Goal: Task Accomplishment & Management: Manage account settings

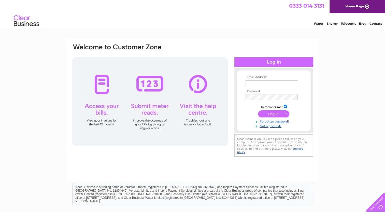
type input "[EMAIL_ADDRESS][DOMAIN_NAME]"
click at [263, 115] on input "submit" at bounding box center [273, 113] width 31 height 7
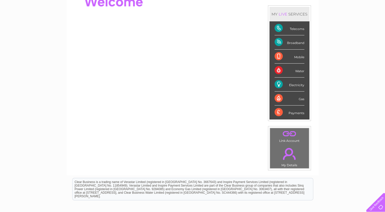
scroll to position [76, 0]
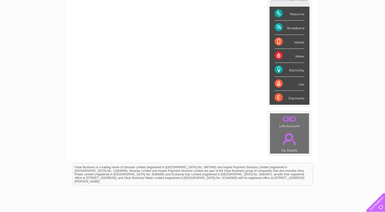
click at [301, 84] on div "Gas" at bounding box center [290, 84] width 30 height 14
click at [278, 83] on div "Gas" at bounding box center [290, 84] width 30 height 14
click at [299, 70] on div "Electricity" at bounding box center [290, 70] width 30 height 14
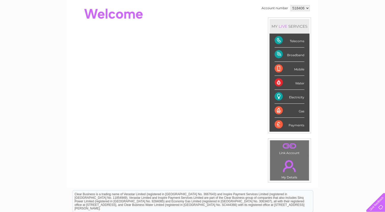
scroll to position [0, 0]
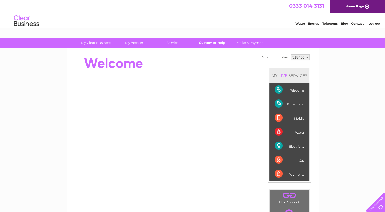
click at [213, 44] on link "Customer Help" at bounding box center [212, 42] width 42 height 9
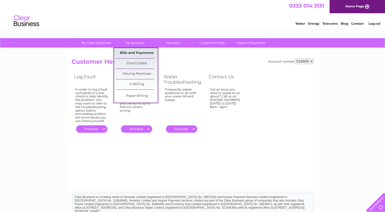
click at [143, 52] on link "Bills and Payments" at bounding box center [137, 53] width 42 height 10
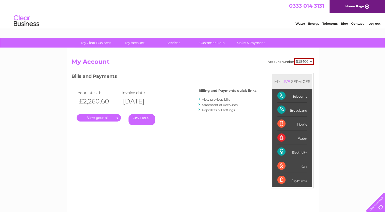
click at [107, 119] on link "." at bounding box center [99, 117] width 44 height 7
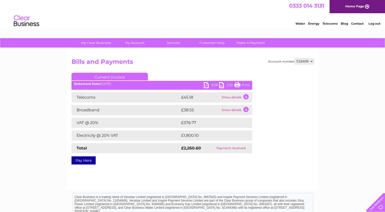
click at [179, 136] on td "Electricity @ 20% VAT" at bounding box center [126, 136] width 108 height 10
click at [210, 85] on link "PDF" at bounding box center [211, 85] width 15 height 7
